Goal: Transaction & Acquisition: Purchase product/service

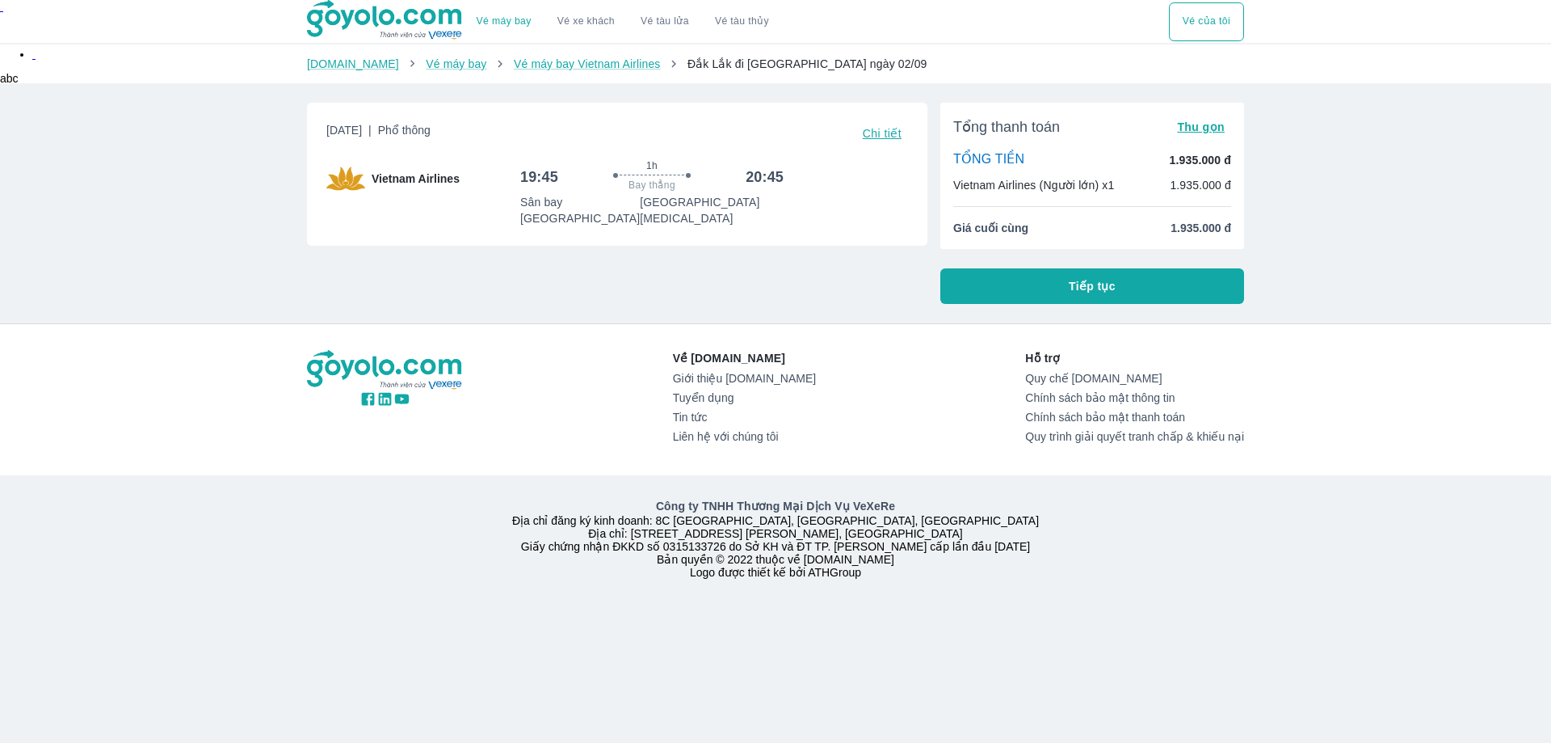
click at [1064, 286] on button "Tiếp tục" at bounding box center [1093, 286] width 304 height 36
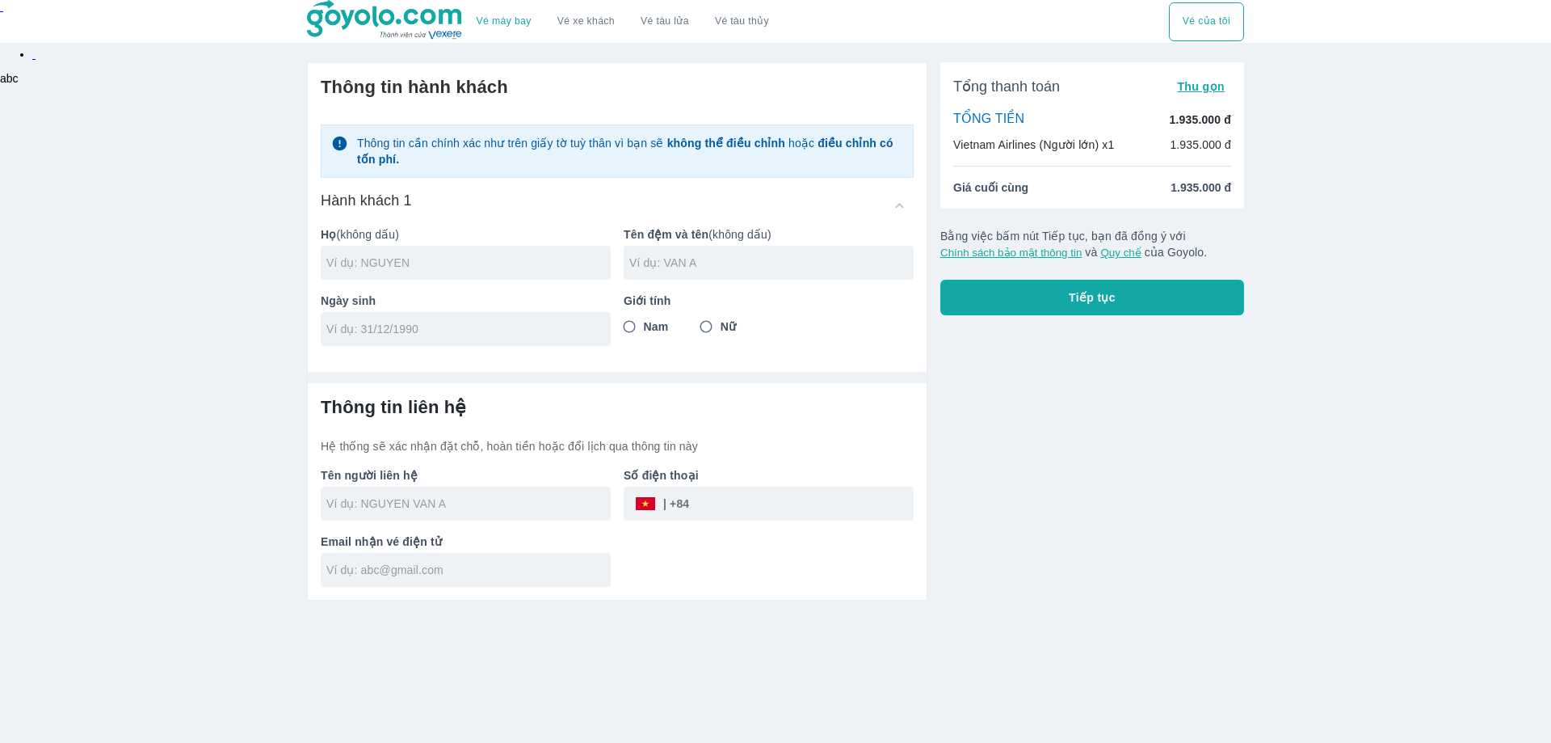
click at [470, 261] on input "text" at bounding box center [468, 263] width 284 height 16
type input "D"
type input "DANG"
click at [736, 276] on div at bounding box center [769, 263] width 290 height 34
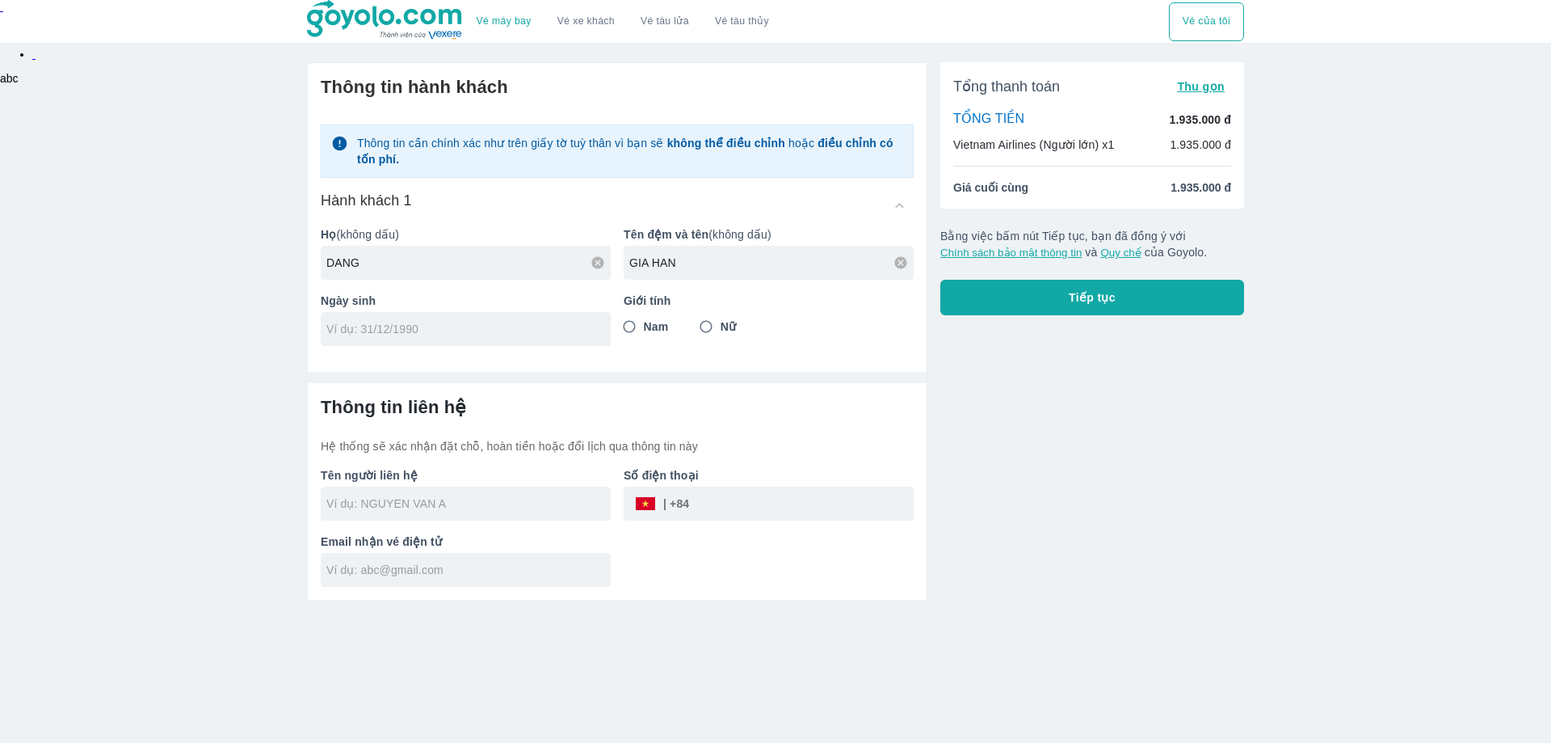
type input "GIA HAN"
click at [450, 329] on input "tel" at bounding box center [460, 329] width 268 height 16
type input "[DATE]"
click at [705, 326] on input "Nữ" at bounding box center [706, 326] width 29 height 29
radio input "true"
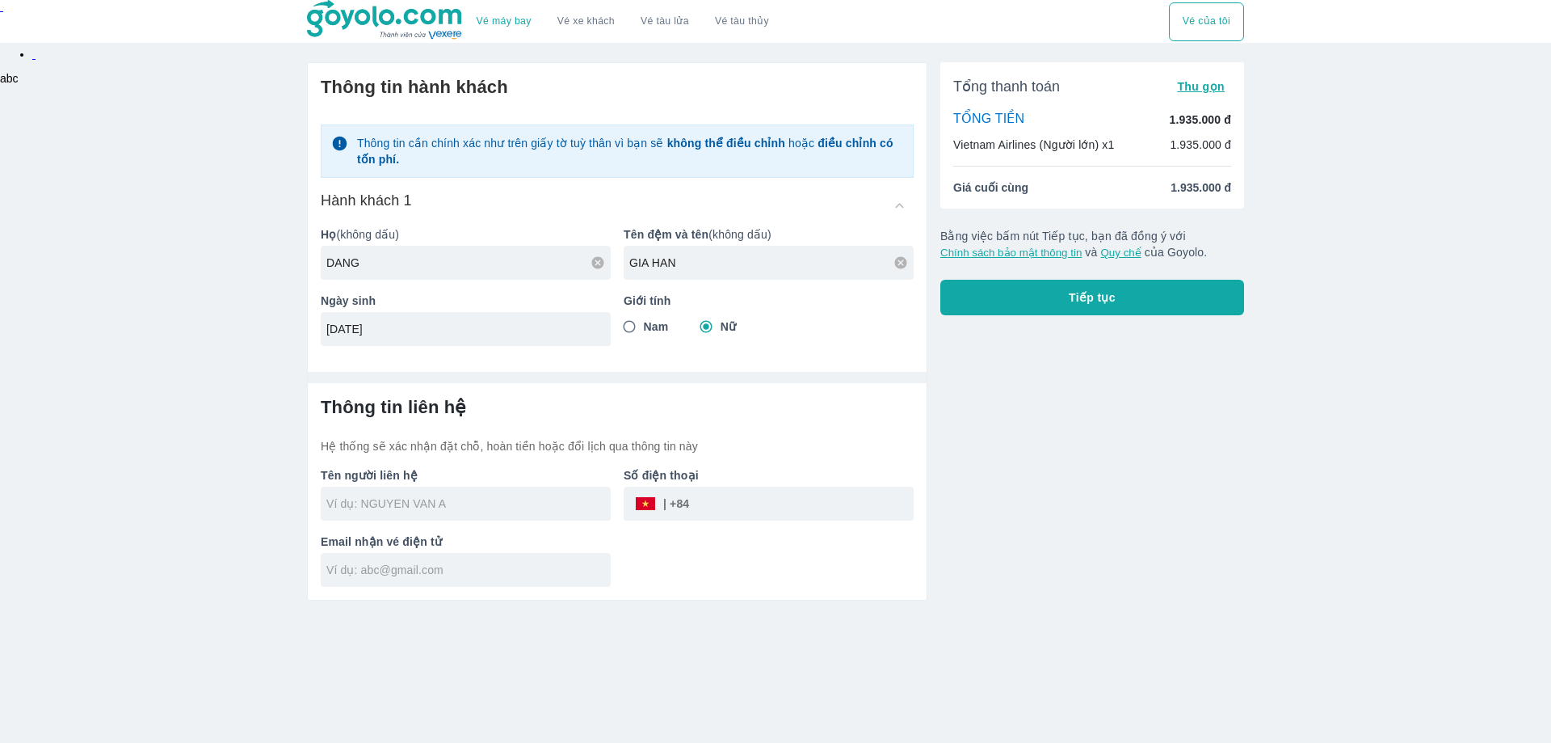
click at [187, 419] on div "Vé máy bay Vé xe khách Vé tàu lửa Vé tàu thủy Vé của tôi Thông tin hành khách T…" at bounding box center [775, 371] width 1551 height 743
type input "DANG"
type input "GIA HAN"
type input "DANG GIA HAN"
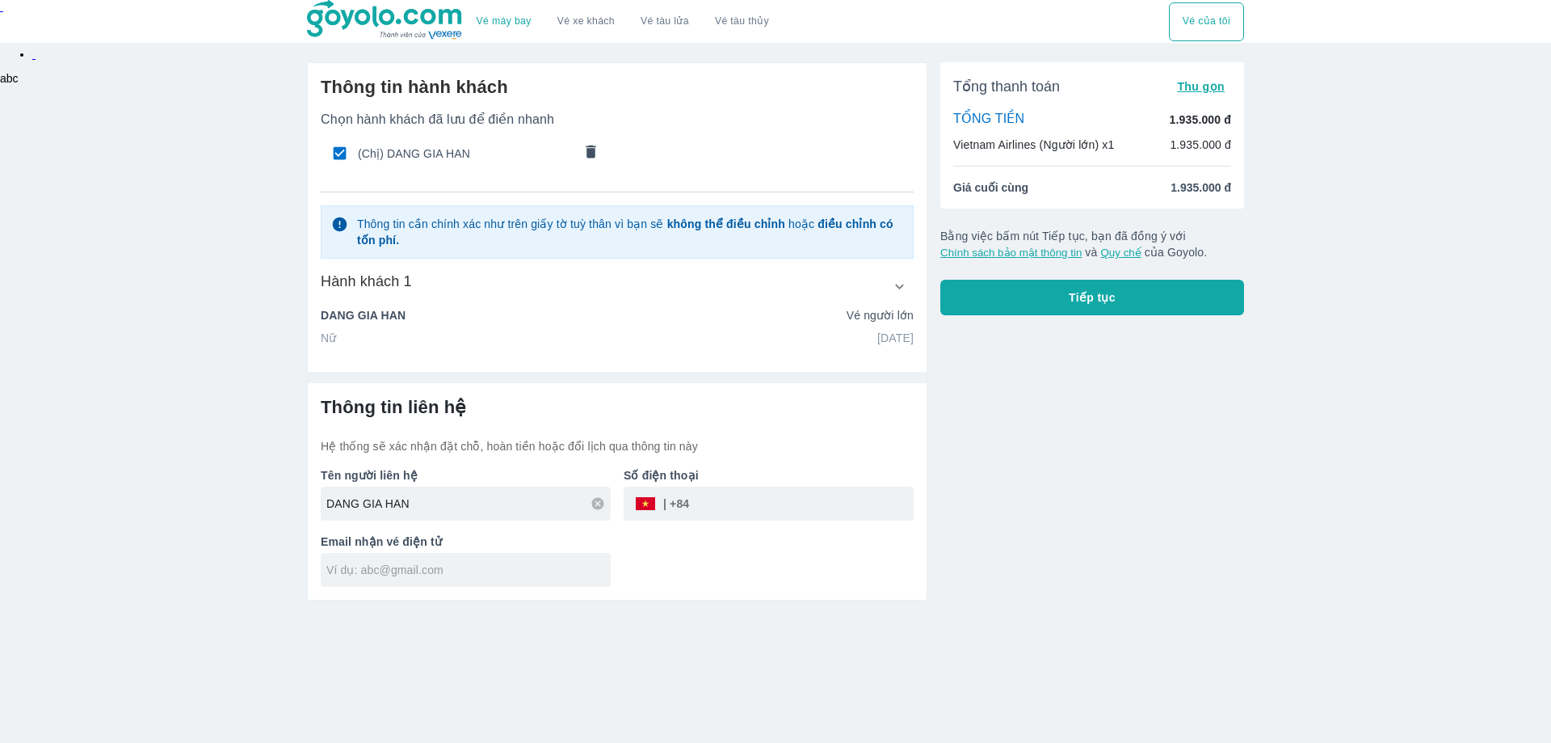
click at [160, 541] on div "Vé máy bay Vé xe khách Vé tàu lửa Vé tàu thủy Vé của tôi Thông tin hành khách C…" at bounding box center [775, 371] width 1551 height 743
click at [719, 504] on input "tel" at bounding box center [801, 503] width 225 height 39
type input "0389459507"
click at [448, 507] on input "GIA HAN" at bounding box center [468, 503] width 284 height 16
type input "GIA HAN"
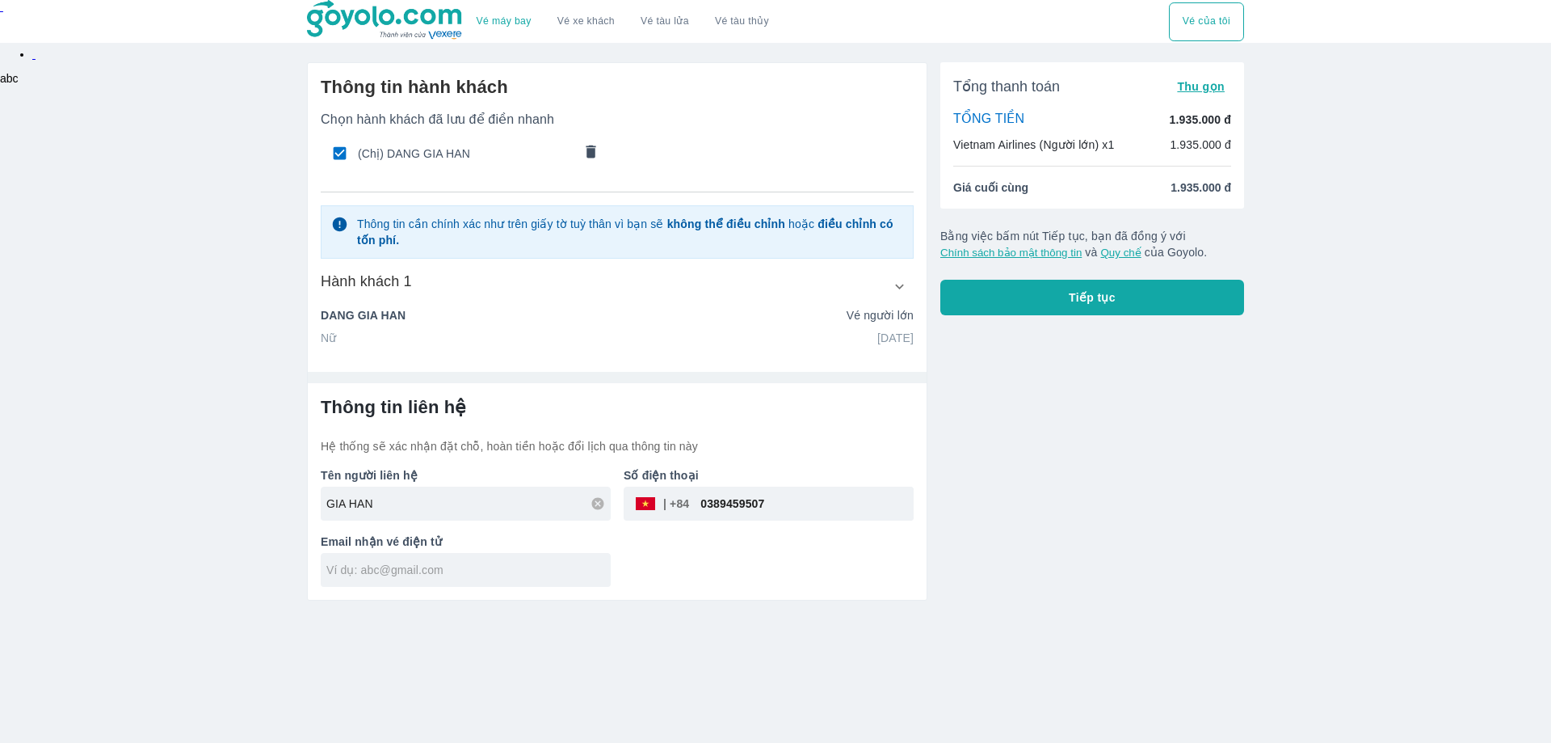
click at [692, 595] on div "Thông tin liên hệ Hệ thống sẽ xác nhận đặt chỗ, hoàn tiền hoặc đổi lịch qua thô…" at bounding box center [617, 491] width 619 height 217
click at [449, 573] on input "text" at bounding box center [468, 570] width 284 height 16
type input "[EMAIL_ADDRESS][DOMAIN_NAME]"
click at [219, 459] on div "Vé máy bay Vé xe khách Vé tàu lửa Vé tàu thủy Vé của tôi Thông tin hành khách C…" at bounding box center [775, 371] width 1551 height 743
click at [392, 503] on input "GIA HAN" at bounding box center [468, 503] width 284 height 16
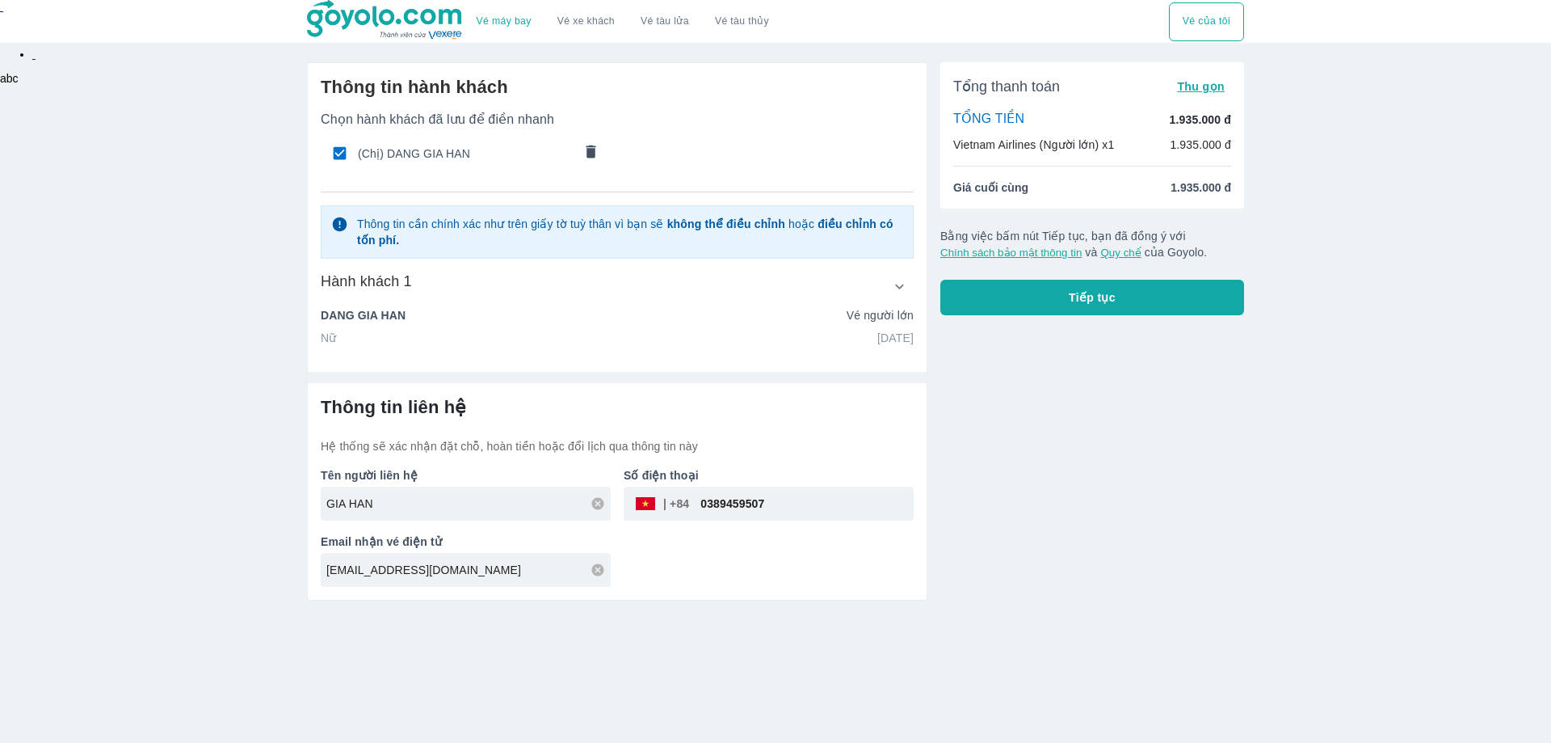
click at [126, 536] on div "Vé máy bay Vé xe khách Vé tàu lửa Vé tàu thủy Vé của tôi Thông tin hành khách C…" at bounding box center [775, 371] width 1551 height 743
click at [1094, 303] on span "Tiếp tục" at bounding box center [1092, 297] width 47 height 16
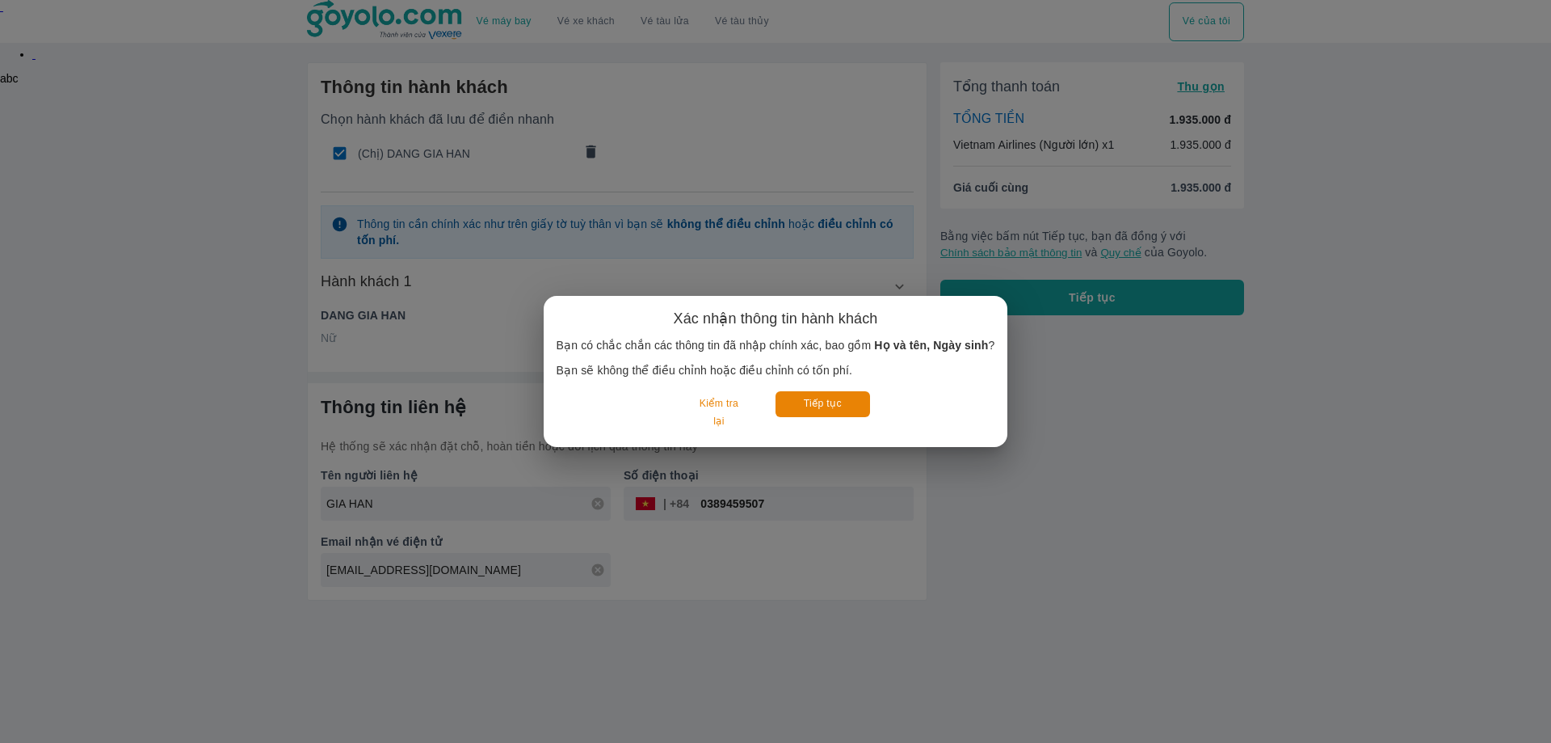
click at [1070, 486] on div "Xác nhận thông tin hành khách Bạn có chắc chắn các thông tin đã nhập chính xác,…" at bounding box center [775, 371] width 1551 height 743
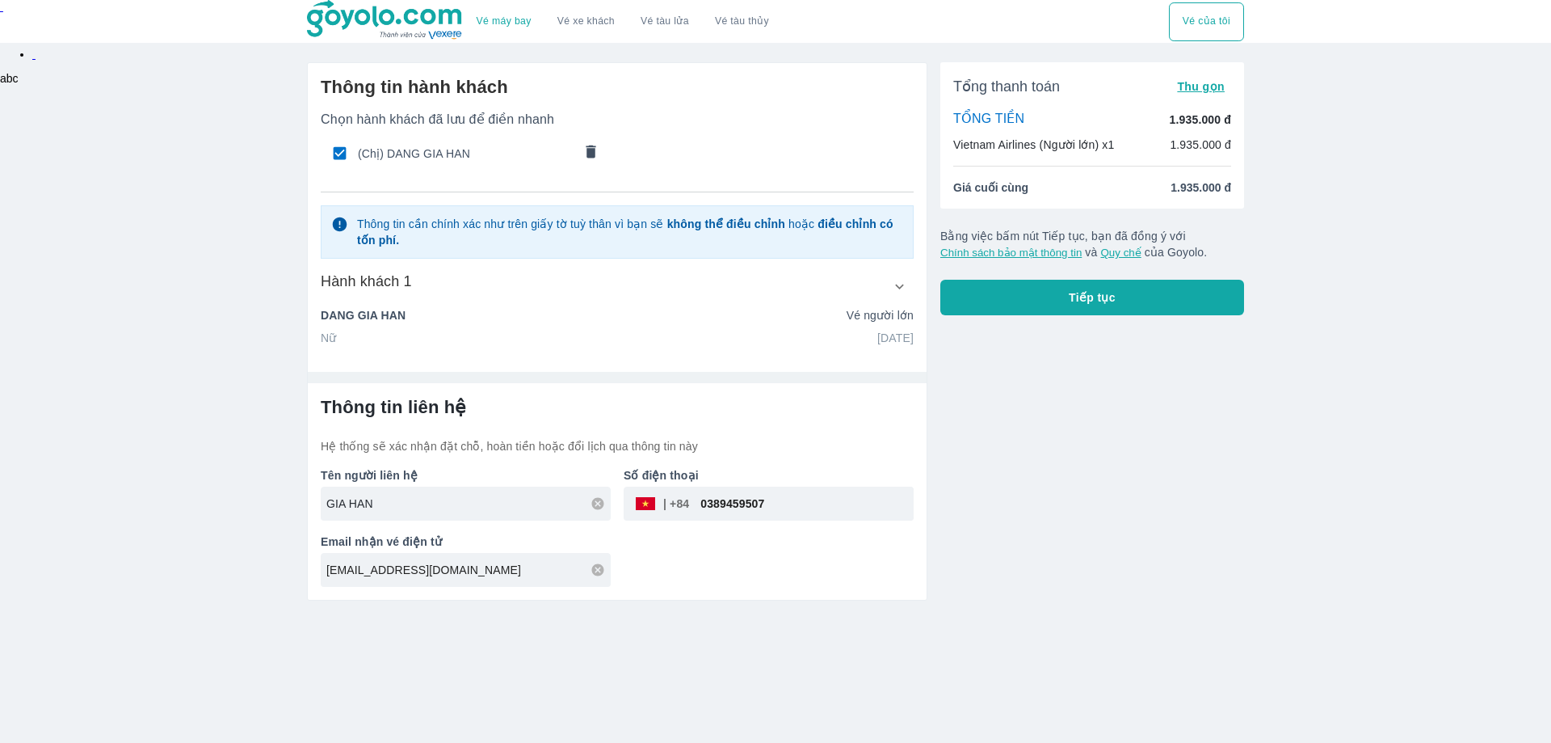
click at [458, 507] on input "GIA HAN" at bounding box center [468, 503] width 284 height 16
type input "G"
type input "DANG GIA HAN"
click at [711, 633] on div "Vé máy bay Vé xe khách Vé tàu lửa Vé tàu thủy Vé của tôi Thông tin hành khách C…" at bounding box center [775, 371] width 1551 height 743
click at [1115, 301] on button "Tiếp tục" at bounding box center [1093, 298] width 304 height 36
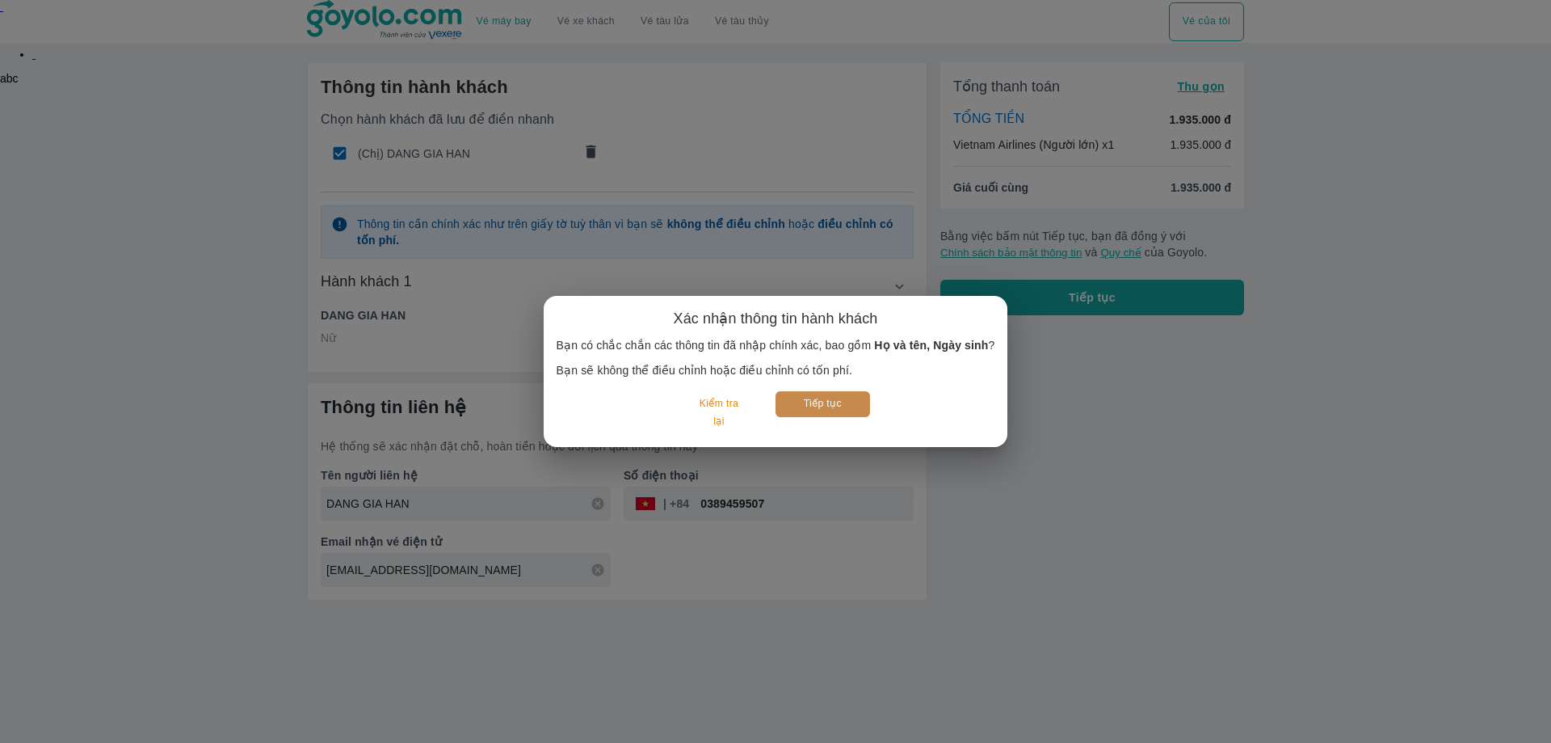
click at [815, 406] on button "Tiếp tục" at bounding box center [823, 403] width 95 height 25
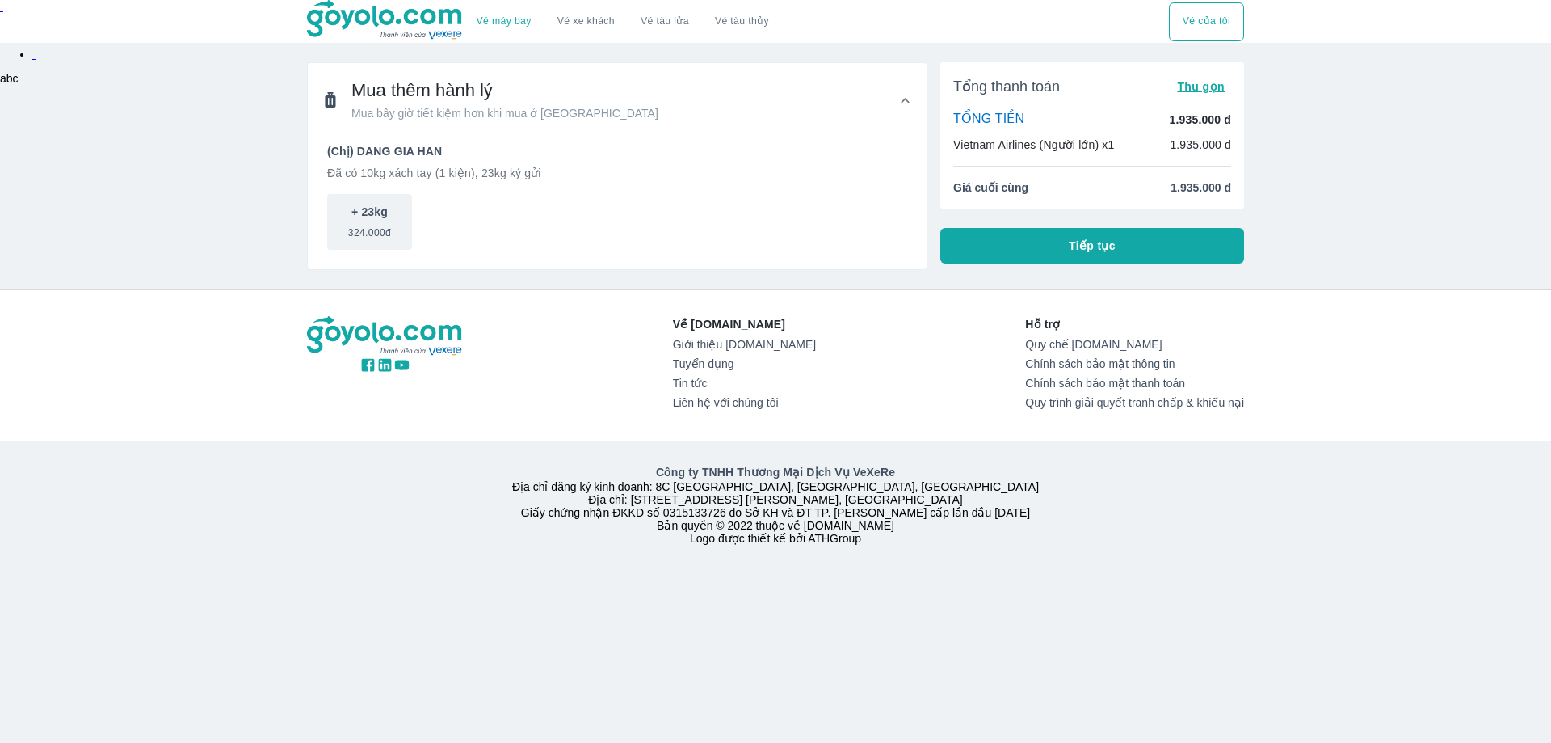
click at [1020, 247] on button "Tiếp tục" at bounding box center [1093, 246] width 304 height 36
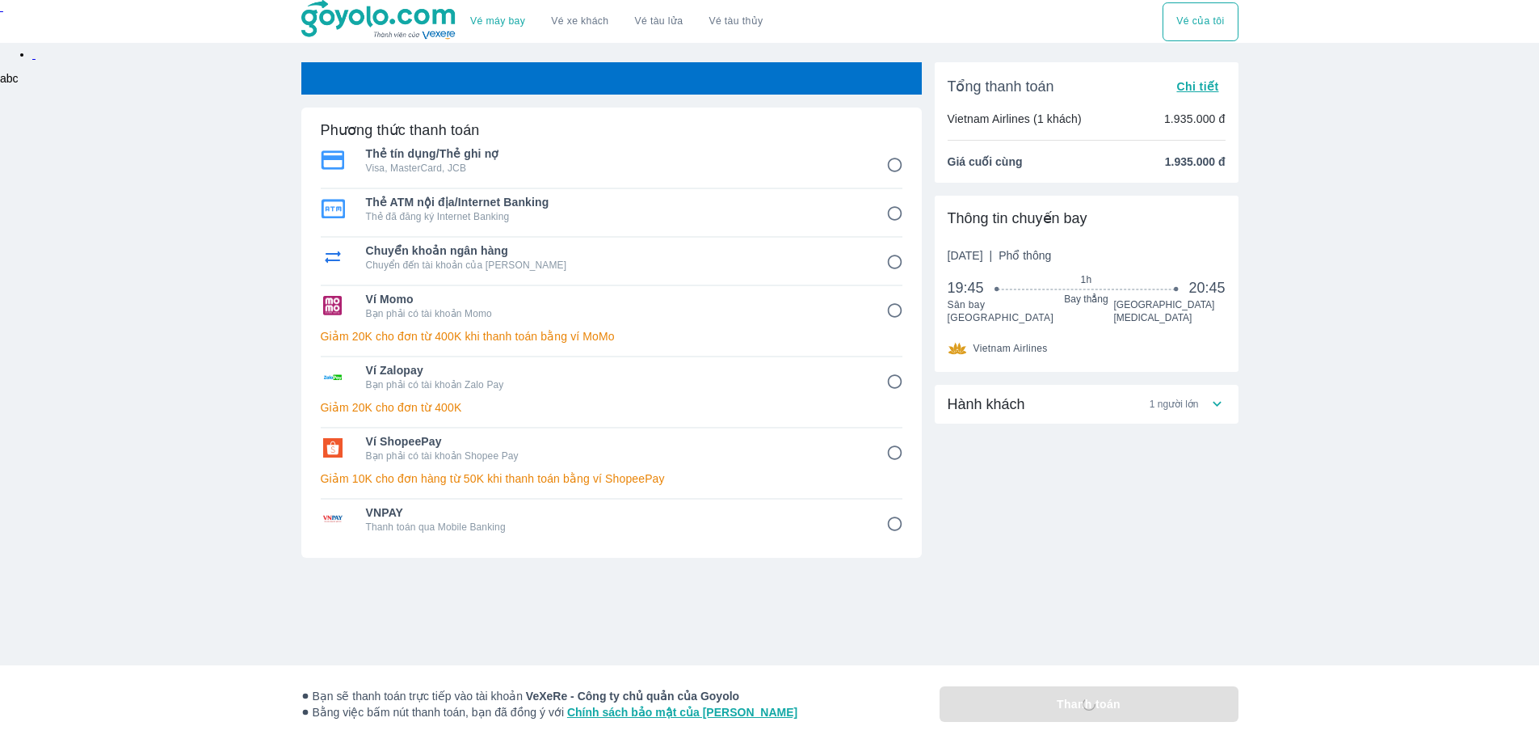
click at [1131, 487] on div "Hành khách 1 người lớn" at bounding box center [1087, 469] width 304 height 168
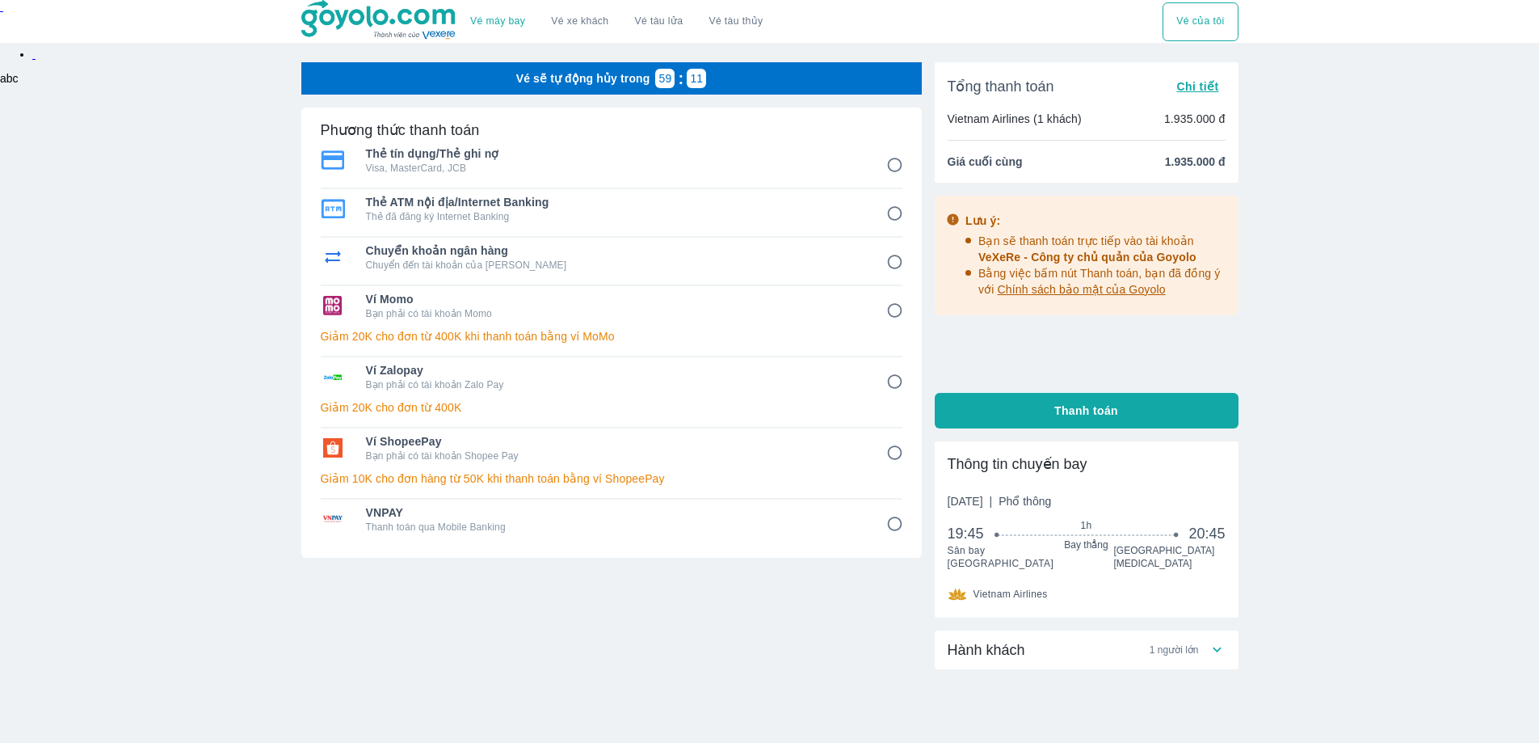
drag, startPoint x: 1373, startPoint y: 167, endPoint x: 1384, endPoint y: 5, distance: 162.8
click at [1373, 168] on div "Vé máy bay Vé xe khách Vé tàu lửa Vé tàu thủy Vé của tôi Vé sẽ tự động hủy tron…" at bounding box center [769, 410] width 1539 height 821
click at [610, 632] on div "Phương thức thanh toán Thẻ tín dụng/Thẻ ghi nợ Visa, MasterCard, JCB Thẻ ATM nộ…" at bounding box center [611, 383] width 621 height 552
